Goal: Task Accomplishment & Management: Manage account settings

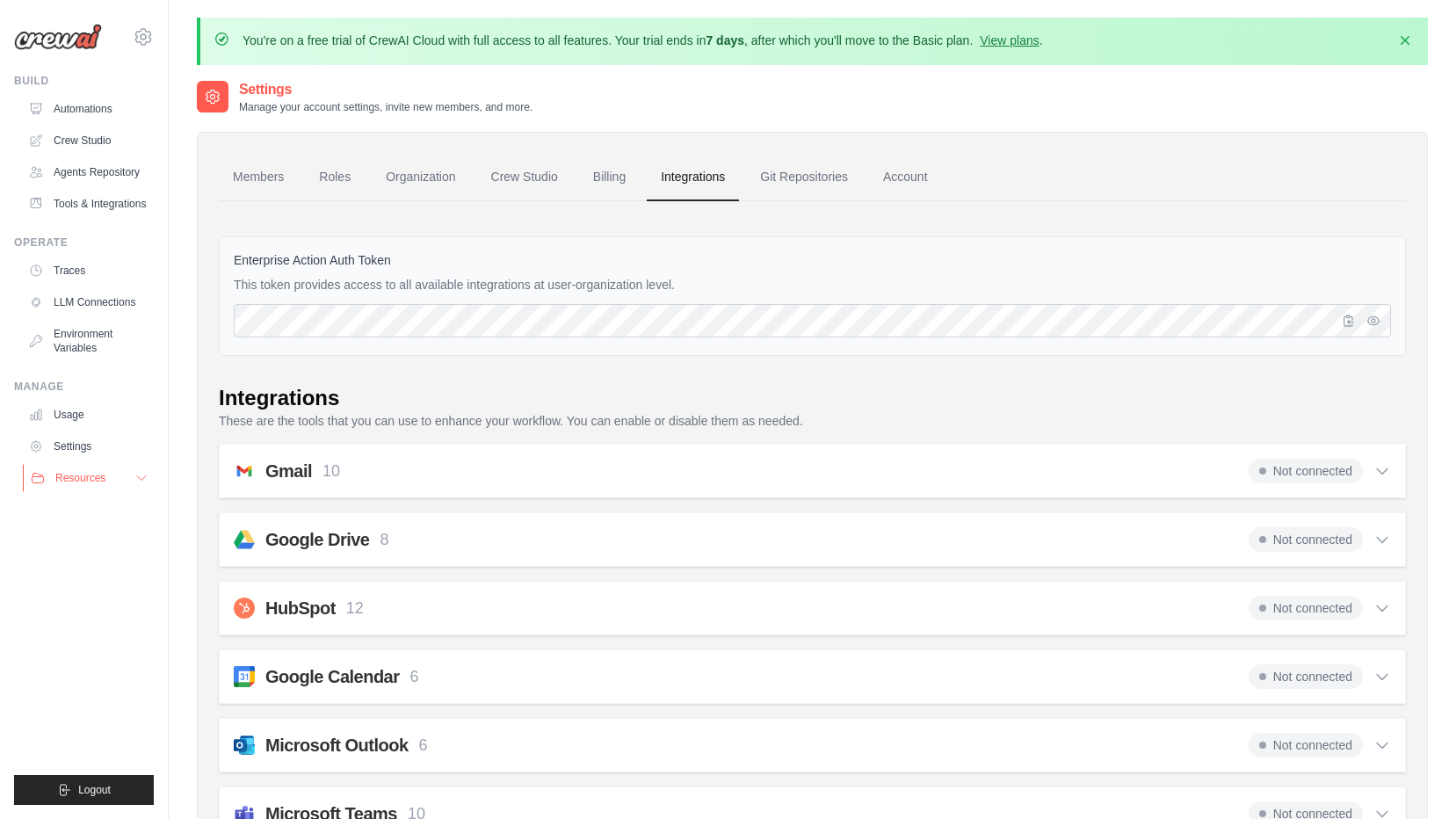
click at [142, 484] on icon at bounding box center [141, 478] width 14 height 14
click at [82, 598] on span "Video Tutorials" at bounding box center [96, 593] width 70 height 14
click at [79, 570] on span "Blog" at bounding box center [73, 564] width 21 height 14
click at [70, 447] on link "Settings" at bounding box center [89, 446] width 133 height 28
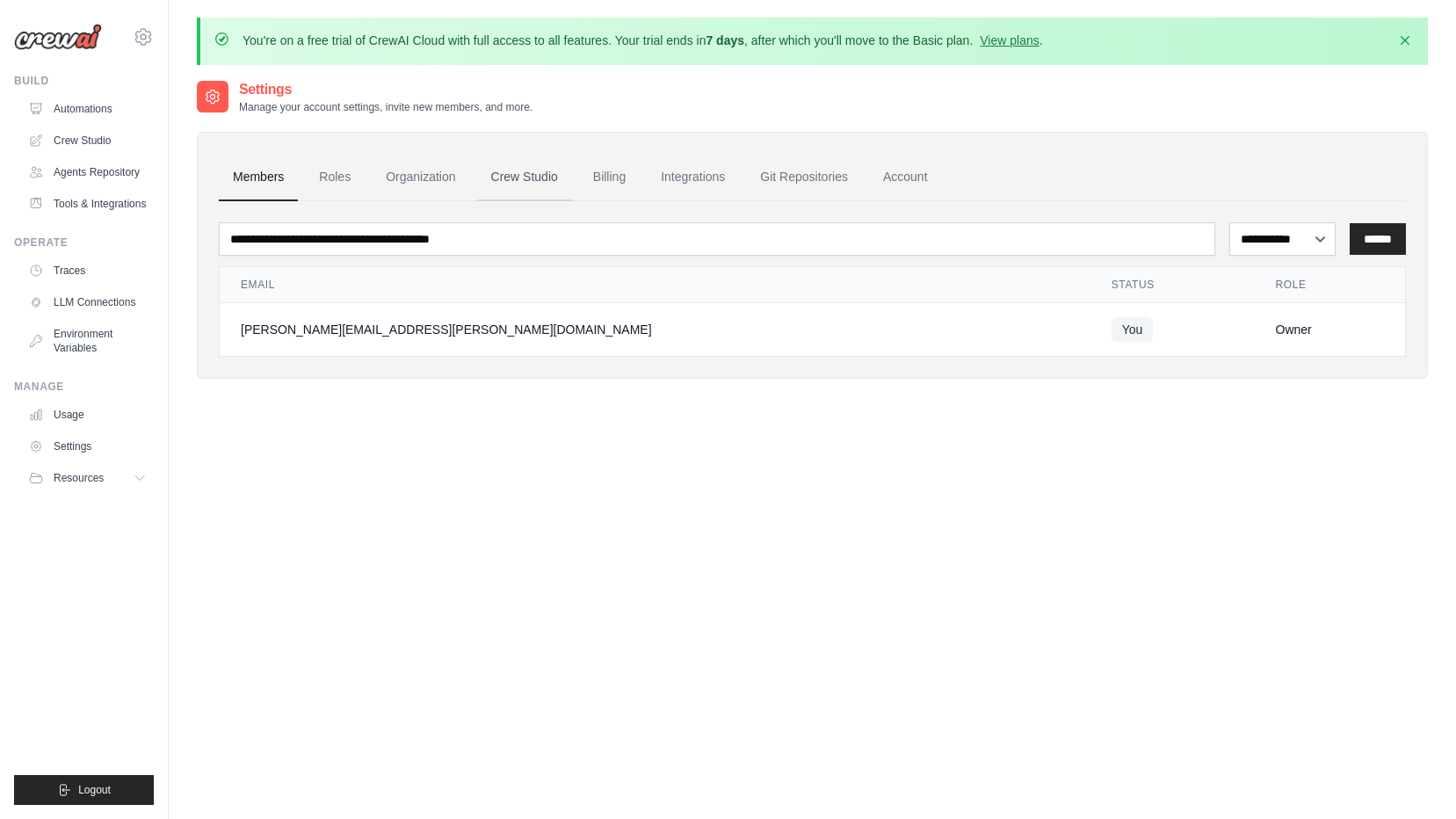
click at [521, 175] on link "Crew Studio" at bounding box center [525, 178] width 95 height 48
